Goal: Find specific page/section: Find specific page/section

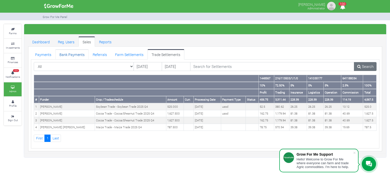
drag, startPoint x: 0, startPoint y: 0, endPoint x: 82, endPoint y: 57, distance: 99.6
click at [82, 57] on link "Bank Payments" at bounding box center [71, 54] width 33 height 10
